Goal: Task Accomplishment & Management: Use online tool/utility

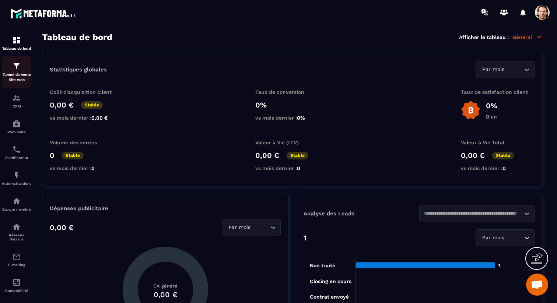
click at [18, 70] on img at bounding box center [16, 65] width 9 height 9
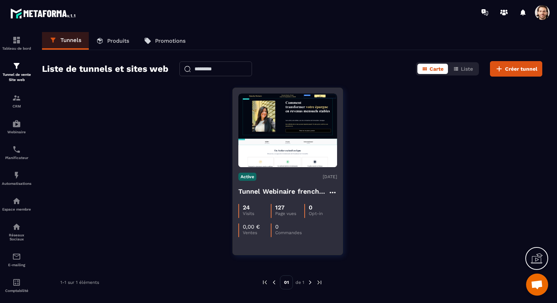
click at [275, 193] on h4 "Tunnel Webinaire frenchy partners" at bounding box center [283, 191] width 90 height 10
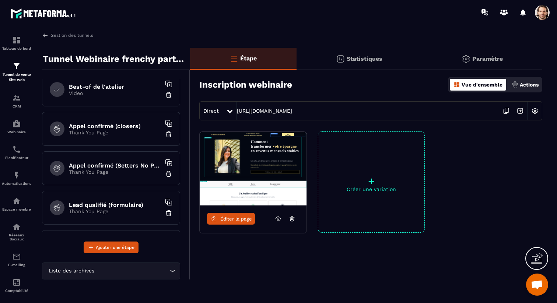
scroll to position [157, 0]
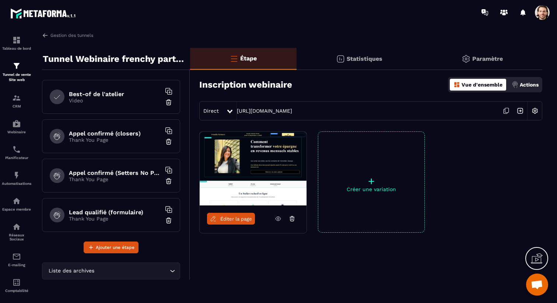
click at [128, 132] on h6 "Appel confirmé (closers)" at bounding box center [115, 133] width 92 height 7
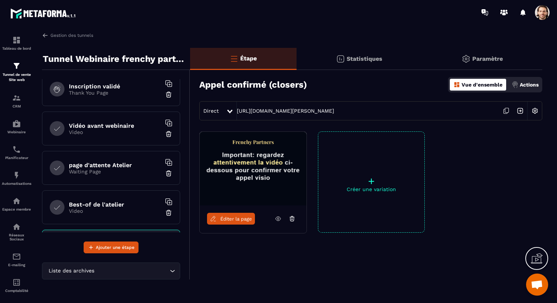
scroll to position [81, 0]
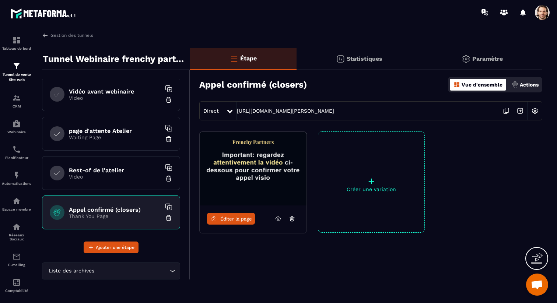
click at [122, 170] on h6 "Best-of de l'atelier" at bounding box center [115, 170] width 92 height 7
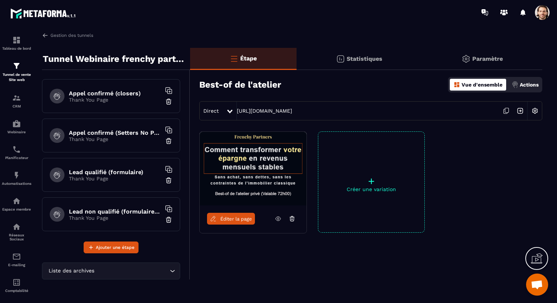
scroll to position [200, 0]
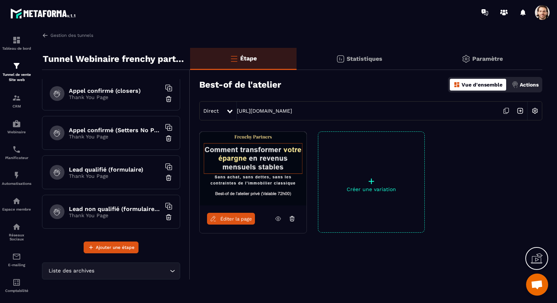
click at [120, 170] on h6 "Lead qualifié (formulaire)" at bounding box center [115, 169] width 92 height 7
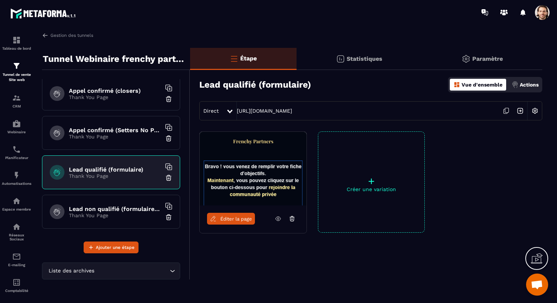
click at [520, 110] on img at bounding box center [520, 111] width 14 height 14
click at [533, 111] on img at bounding box center [535, 111] width 14 height 14
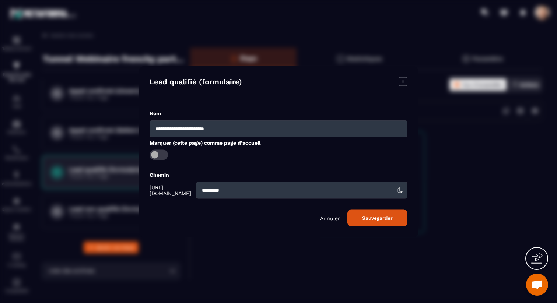
click at [299, 193] on input "*********" at bounding box center [301, 190] width 211 height 17
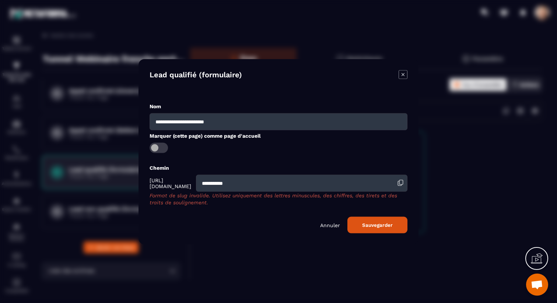
click at [386, 219] on button "Sauvegarder" at bounding box center [377, 224] width 60 height 17
click at [325, 183] on input "**********" at bounding box center [301, 183] width 211 height 17
type input "**********"
click at [374, 224] on button "Sauvegarder" at bounding box center [377, 224] width 60 height 17
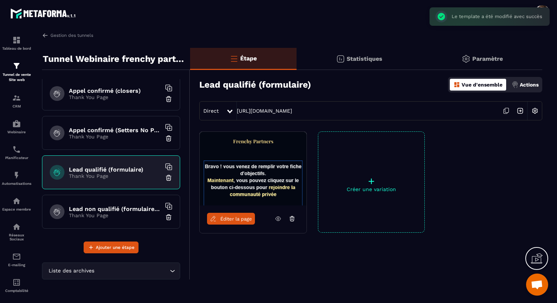
click at [522, 110] on img at bounding box center [520, 111] width 14 height 14
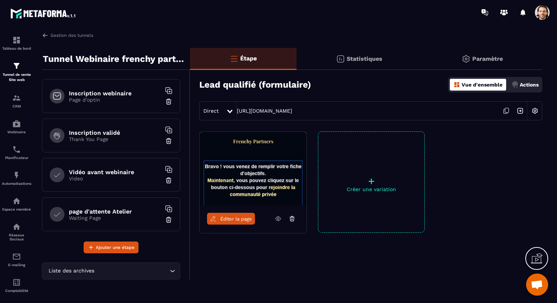
click at [118, 91] on h6 "Inscription webinaire" at bounding box center [115, 93] width 92 height 7
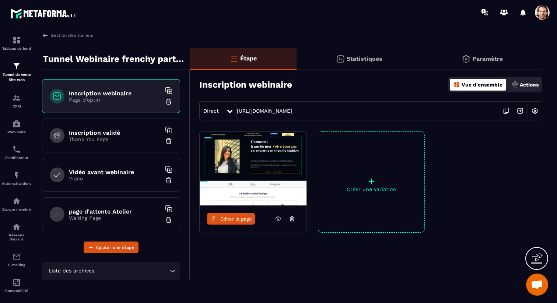
click at [240, 221] on span "Éditer la page" at bounding box center [236, 219] width 32 height 6
